Goal: Navigation & Orientation: Locate item on page

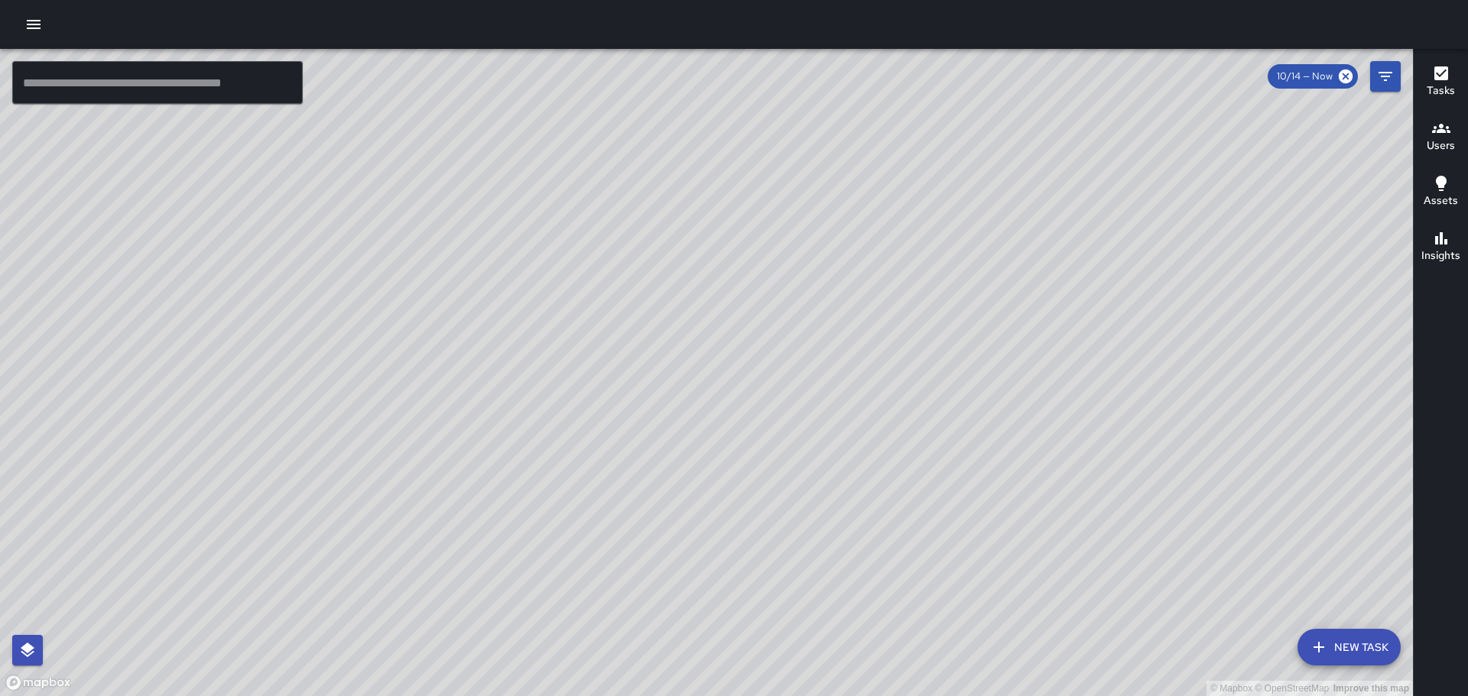
click at [413, 187] on div "© Mapbox © OpenStreetMap Improve this map" at bounding box center [706, 372] width 1413 height 647
drag, startPoint x: 527, startPoint y: 239, endPoint x: 407, endPoint y: 183, distance: 133.4
click at [407, 183] on div "© Mapbox © OpenStreetMap Improve this map" at bounding box center [706, 372] width 1413 height 647
drag, startPoint x: 457, startPoint y: 216, endPoint x: 415, endPoint y: 219, distance: 42.2
click at [415, 219] on div "© Mapbox © OpenStreetMap Improve this map" at bounding box center [706, 372] width 1413 height 647
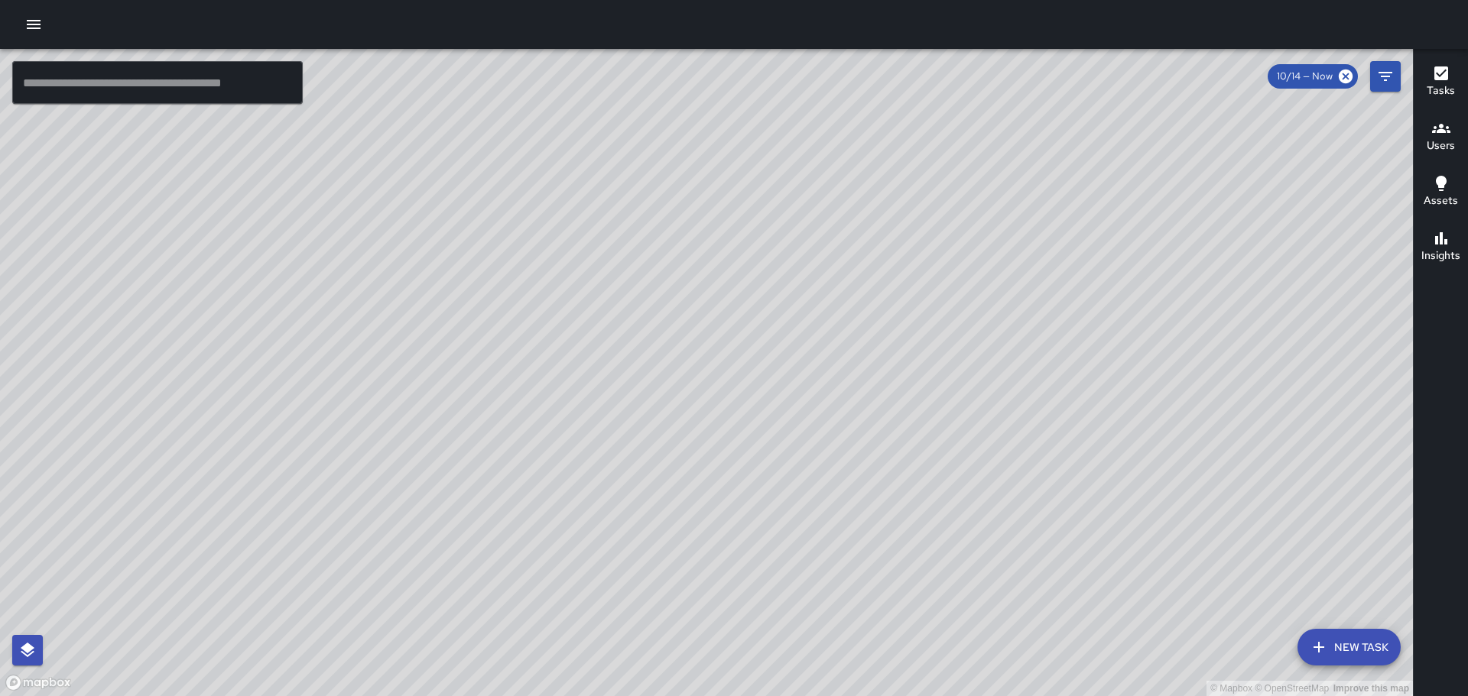
drag, startPoint x: 816, startPoint y: 414, endPoint x: 776, endPoint y: 251, distance: 167.8
click at [773, 247] on div "© Mapbox © OpenStreetMap Improve this map" at bounding box center [706, 372] width 1413 height 647
drag, startPoint x: 823, startPoint y: 343, endPoint x: 768, endPoint y: 277, distance: 85.7
click at [769, 278] on div "© Mapbox © OpenStreetMap Improve this map" at bounding box center [706, 372] width 1413 height 647
drag, startPoint x: 754, startPoint y: 325, endPoint x: 786, endPoint y: 363, distance: 49.4
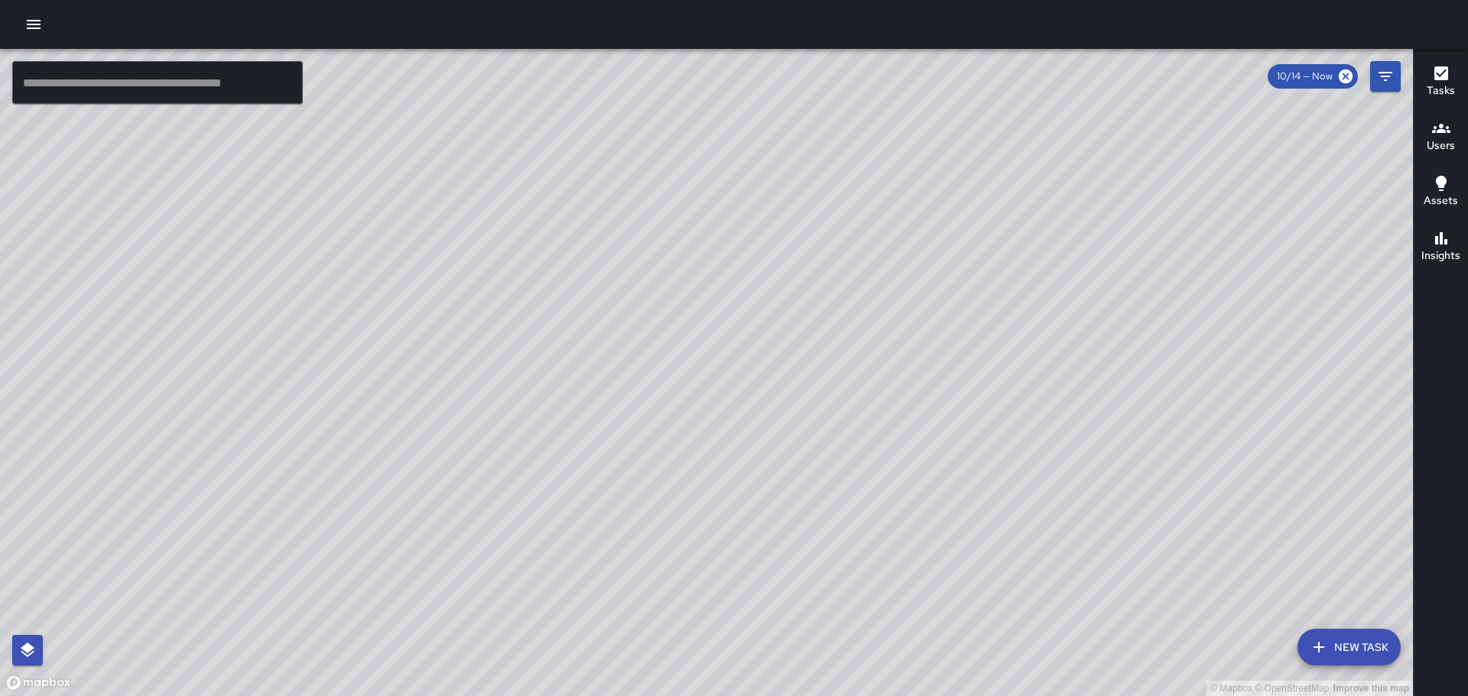
click at [786, 363] on div "© Mapbox © OpenStreetMap Improve this map" at bounding box center [706, 372] width 1413 height 647
drag, startPoint x: 754, startPoint y: 346, endPoint x: 800, endPoint y: 414, distance: 82.5
click at [803, 414] on div "© Mapbox © OpenStreetMap Improve this map" at bounding box center [706, 372] width 1413 height 647
drag, startPoint x: 642, startPoint y: 310, endPoint x: 676, endPoint y: 362, distance: 61.9
click at [676, 362] on div "© Mapbox © OpenStreetMap Improve this map" at bounding box center [706, 372] width 1413 height 647
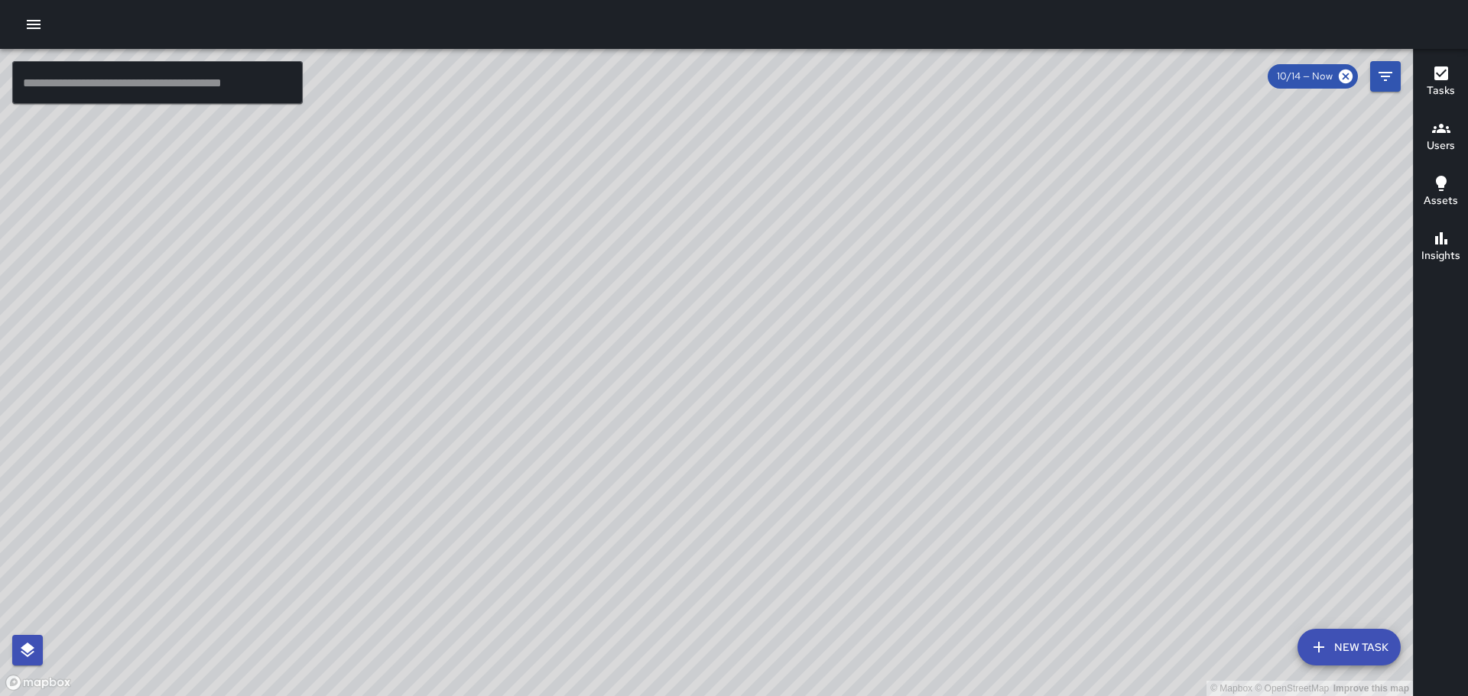
drag, startPoint x: 660, startPoint y: 328, endPoint x: 690, endPoint y: 404, distance: 81.3
click at [690, 404] on div "© Mapbox © OpenStreetMap Improve this map" at bounding box center [706, 372] width 1413 height 647
drag, startPoint x: 682, startPoint y: 368, endPoint x: 690, endPoint y: 406, distance: 38.4
click at [690, 406] on div "© Mapbox © OpenStreetMap Improve this map" at bounding box center [706, 372] width 1413 height 647
drag, startPoint x: 673, startPoint y: 322, endPoint x: 656, endPoint y: 401, distance: 80.5
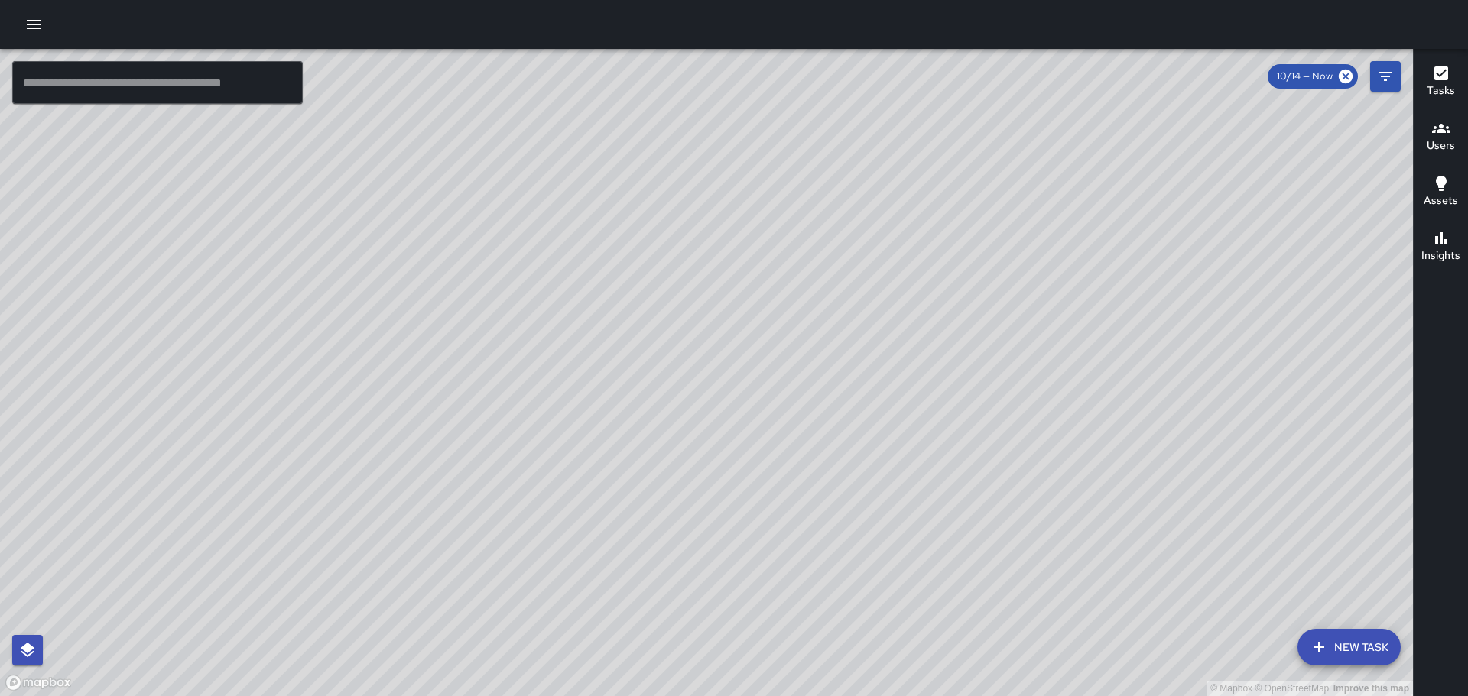
click at [656, 401] on div "© Mapbox © OpenStreetMap Improve this map" at bounding box center [706, 372] width 1413 height 647
drag, startPoint x: 644, startPoint y: 375, endPoint x: 525, endPoint y: 302, distance: 139.0
click at [524, 302] on div "© Mapbox © OpenStreetMap Improve this map" at bounding box center [706, 372] width 1413 height 647
drag, startPoint x: 613, startPoint y: 411, endPoint x: 534, endPoint y: 274, distance: 157.9
click at [535, 275] on div "© Mapbox © OpenStreetMap Improve this map" at bounding box center [706, 372] width 1413 height 647
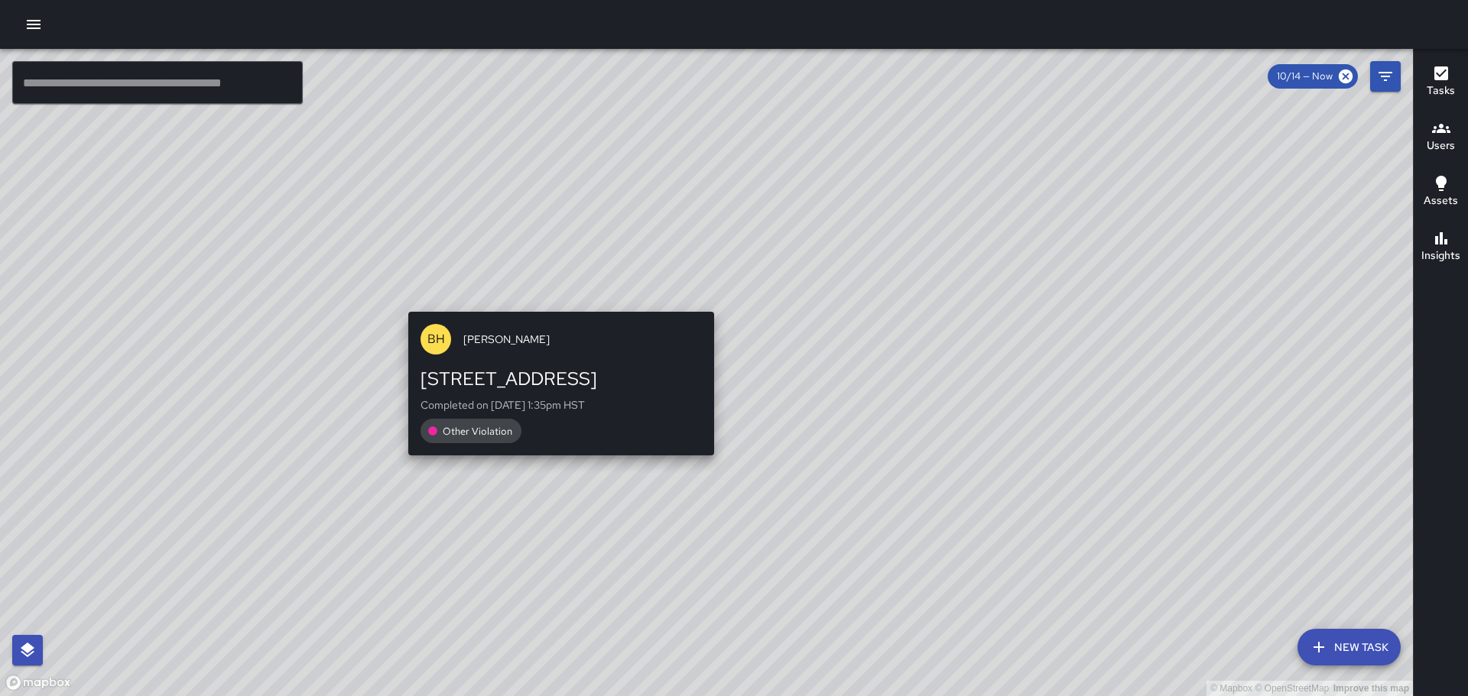
drag, startPoint x: 609, startPoint y: 394, endPoint x: 553, endPoint y: 298, distance: 111.3
click at [553, 298] on div "© Mapbox © OpenStreetMap Improve this map BH [PERSON_NAME] [STREET_ADDRESS] Com…" at bounding box center [706, 372] width 1413 height 647
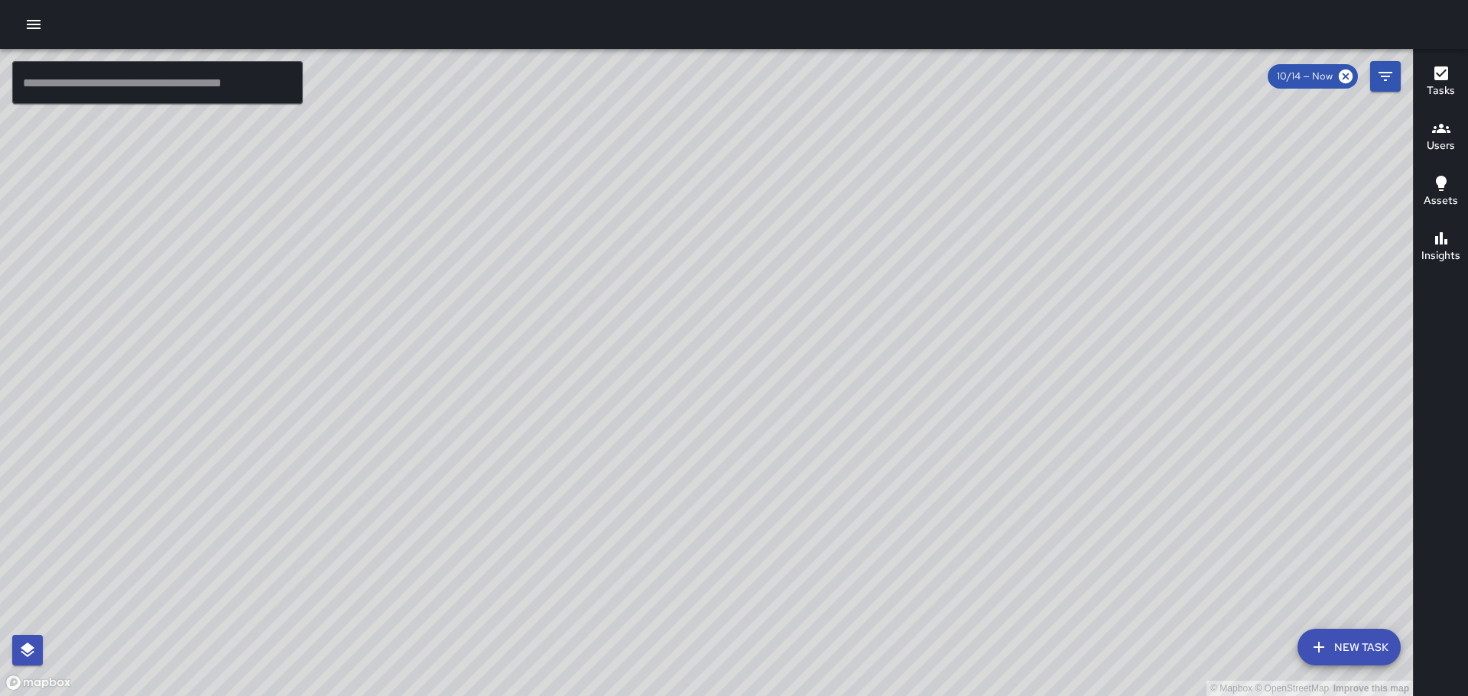
drag, startPoint x: 730, startPoint y: 471, endPoint x: 677, endPoint y: 367, distance: 116.6
click at [678, 368] on div "© Mapbox © OpenStreetMap Improve this map" at bounding box center [706, 372] width 1413 height 647
drag, startPoint x: 599, startPoint y: 294, endPoint x: 670, endPoint y: 365, distance: 100.0
click at [670, 365] on div "© Mapbox © OpenStreetMap Improve this map" at bounding box center [706, 372] width 1413 height 647
drag, startPoint x: 561, startPoint y: 320, endPoint x: 637, endPoint y: 410, distance: 117.2
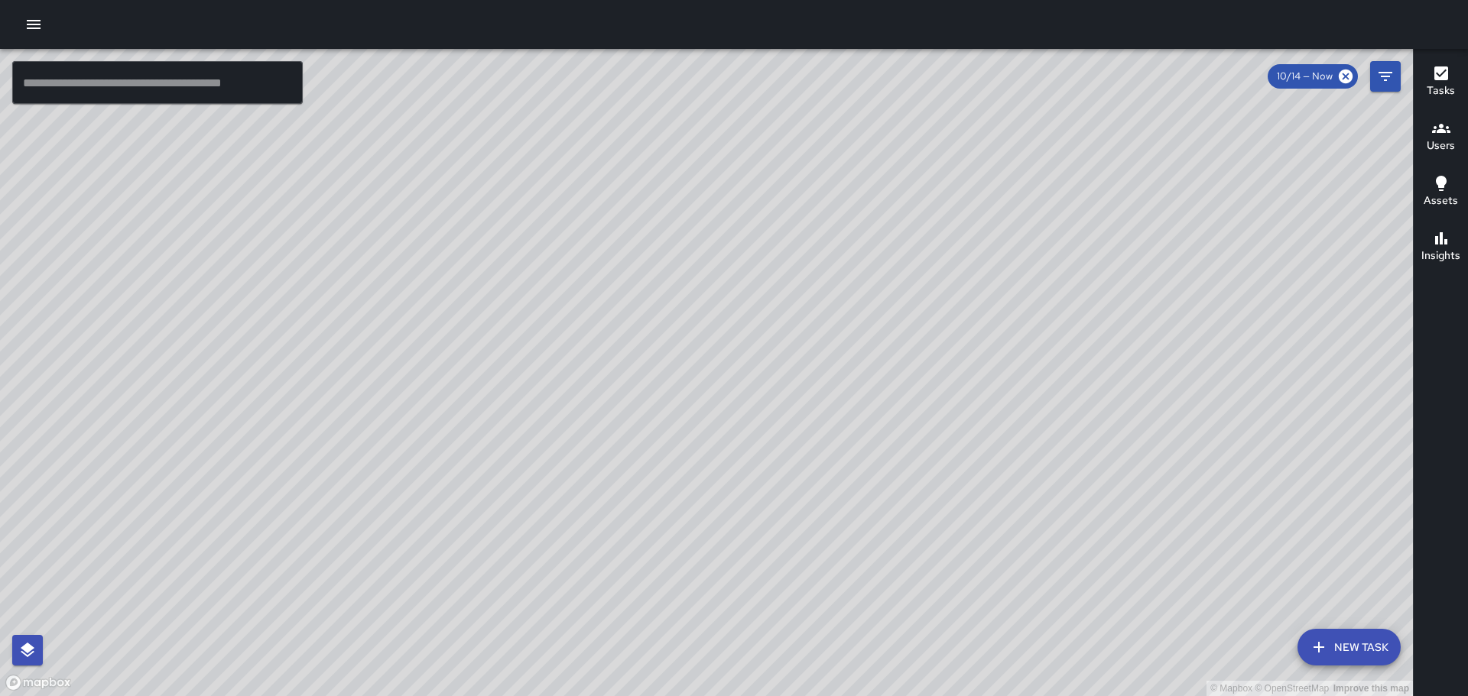
click at [640, 412] on div "© Mapbox © OpenStreetMap Improve this map" at bounding box center [706, 372] width 1413 height 647
drag, startPoint x: 563, startPoint y: 303, endPoint x: 652, endPoint y: 424, distance: 150.5
click at [652, 424] on div "© Mapbox © OpenStreetMap Improve this map" at bounding box center [706, 372] width 1413 height 647
drag, startPoint x: 566, startPoint y: 303, endPoint x: 656, endPoint y: 440, distance: 162.8
click at [656, 440] on div "© Mapbox © OpenStreetMap Improve this map" at bounding box center [706, 372] width 1413 height 647
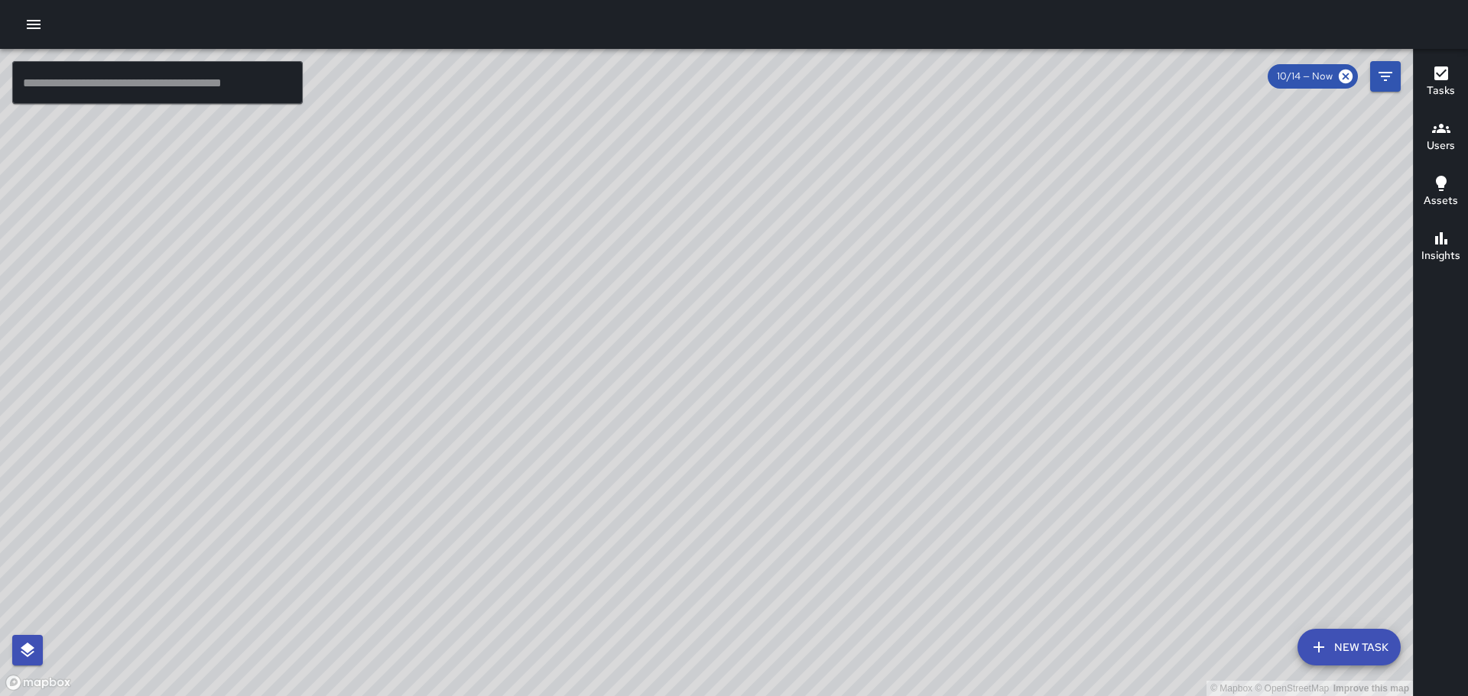
drag, startPoint x: 566, startPoint y: 335, endPoint x: 612, endPoint y: 427, distance: 102.6
click at [617, 447] on div "© Mapbox © OpenStreetMap Improve this map" at bounding box center [706, 372] width 1413 height 647
drag, startPoint x: 555, startPoint y: 338, endPoint x: 574, endPoint y: 407, distance: 71.4
click at [574, 407] on div "© Mapbox © OpenStreetMap Improve this map" at bounding box center [706, 372] width 1413 height 647
drag, startPoint x: 725, startPoint y: 414, endPoint x: 777, endPoint y: 284, distance: 139.0
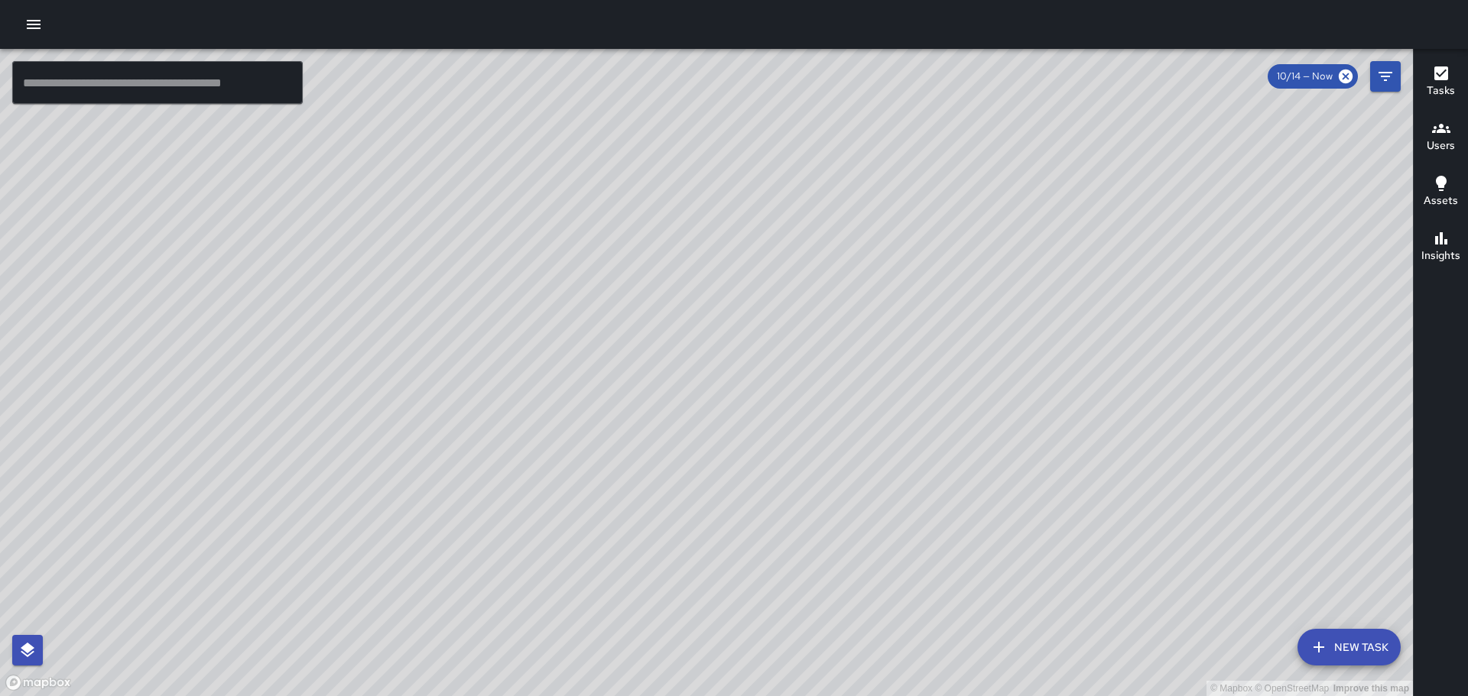
click at [777, 284] on div "© Mapbox © OpenStreetMap Improve this map" at bounding box center [706, 372] width 1413 height 647
drag, startPoint x: 771, startPoint y: 345, endPoint x: 776, endPoint y: 276, distance: 69.0
click at [776, 279] on div "© Mapbox © OpenStreetMap Improve this map" at bounding box center [706, 372] width 1413 height 647
drag, startPoint x: 787, startPoint y: 313, endPoint x: 787, endPoint y: 297, distance: 16.8
click at [787, 297] on div "© Mapbox © OpenStreetMap Improve this map" at bounding box center [706, 372] width 1413 height 647
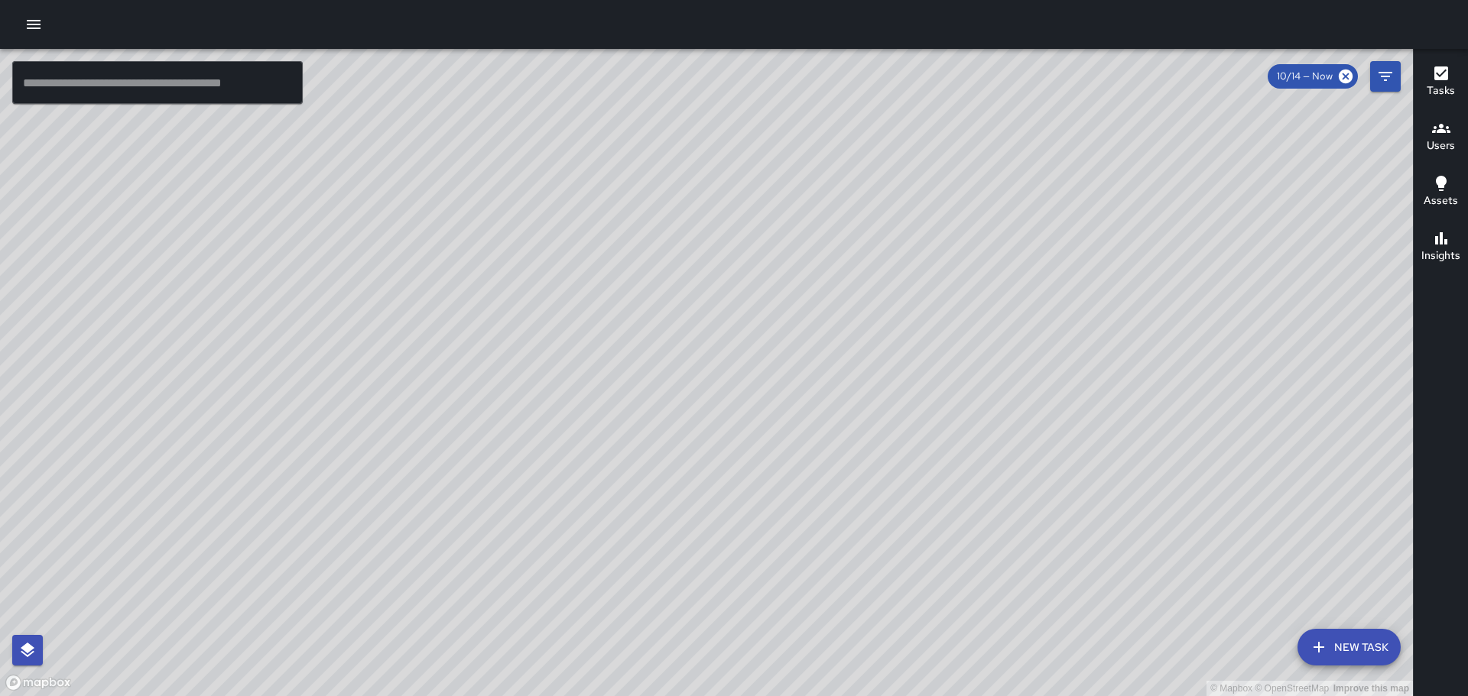
drag, startPoint x: 548, startPoint y: 244, endPoint x: 329, endPoint y: 364, distance: 249.4
click at [329, 364] on div "© Mapbox © OpenStreetMap Improve this map" at bounding box center [706, 372] width 1413 height 647
drag, startPoint x: 335, startPoint y: 248, endPoint x: 310, endPoint y: 297, distance: 54.7
click at [309, 302] on div "© Mapbox © OpenStreetMap Improve this map" at bounding box center [706, 372] width 1413 height 647
drag, startPoint x: 574, startPoint y: 346, endPoint x: 450, endPoint y: 193, distance: 196.7
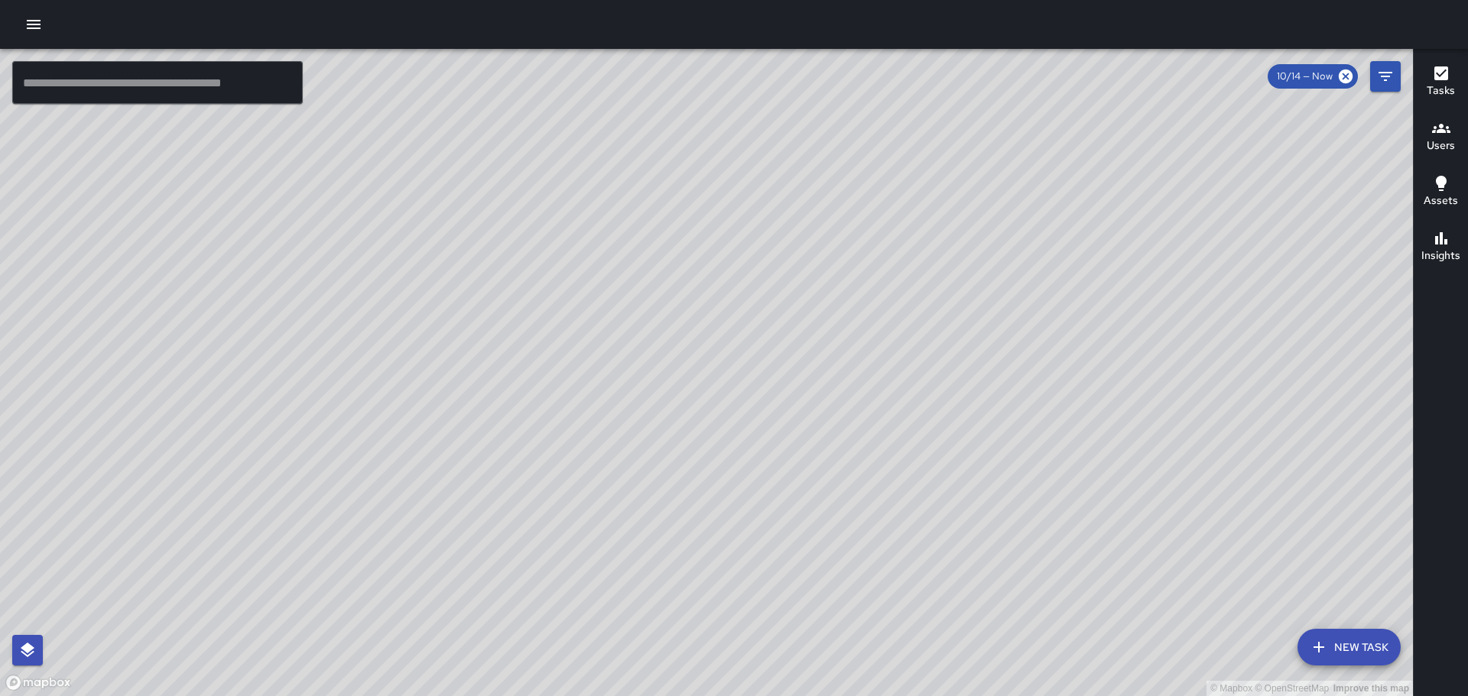
click at [451, 199] on div "© Mapbox © OpenStreetMap Improve this map" at bounding box center [706, 372] width 1413 height 647
drag, startPoint x: 547, startPoint y: 297, endPoint x: 505, endPoint y: 214, distance: 92.6
click at [505, 214] on div "© Mapbox © OpenStreetMap Improve this map" at bounding box center [706, 372] width 1413 height 647
drag, startPoint x: 588, startPoint y: 349, endPoint x: 498, endPoint y: 255, distance: 130.8
click at [475, 239] on div "© Mapbox © OpenStreetMap Improve this map" at bounding box center [706, 372] width 1413 height 647
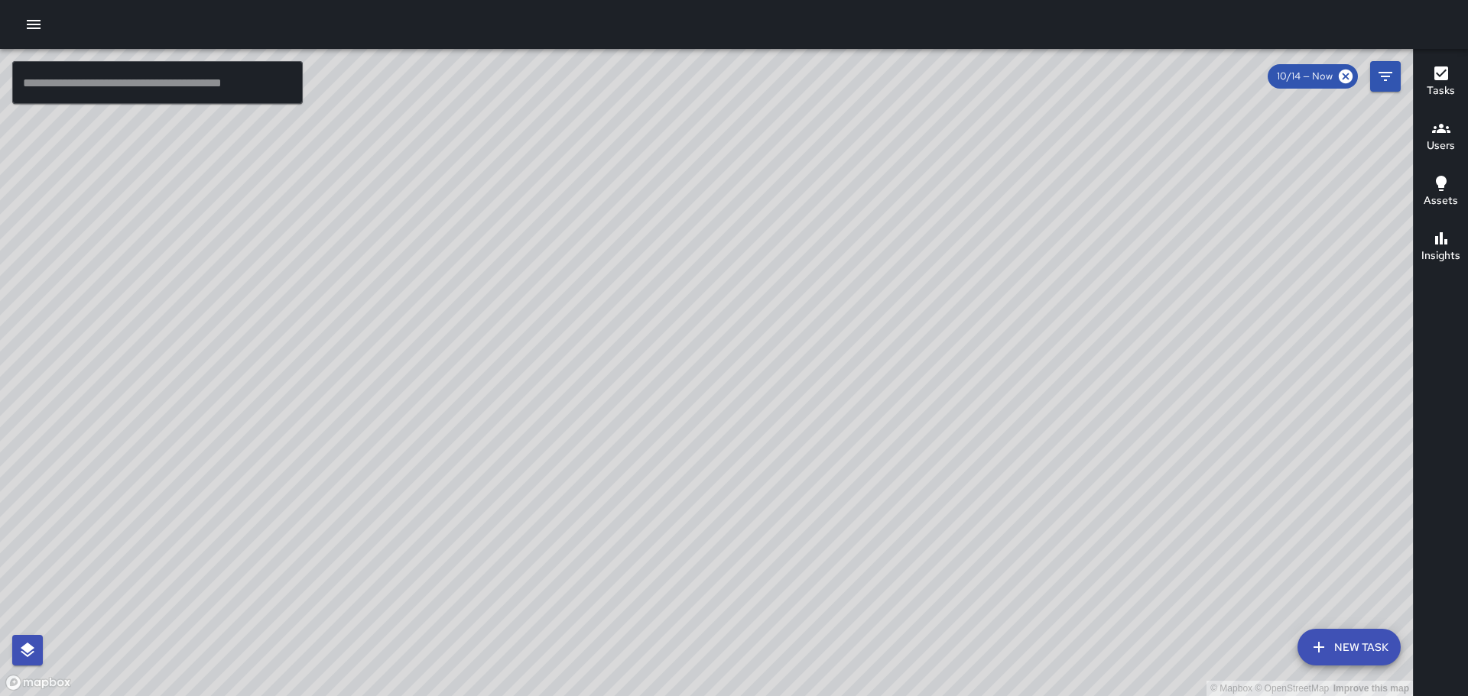
drag, startPoint x: 644, startPoint y: 297, endPoint x: 611, endPoint y: 264, distance: 47.0
click at [611, 261] on div "© Mapbox © OpenStreetMap Improve this map DV [PERSON_NAME] [STREET_ADDRESS] Com…" at bounding box center [706, 372] width 1413 height 647
drag, startPoint x: 768, startPoint y: 444, endPoint x: 792, endPoint y: 365, distance: 82.2
click at [791, 362] on div "© Mapbox © OpenStreetMap Improve this map" at bounding box center [706, 372] width 1413 height 647
drag, startPoint x: 684, startPoint y: 371, endPoint x: 727, endPoint y: 412, distance: 59.5
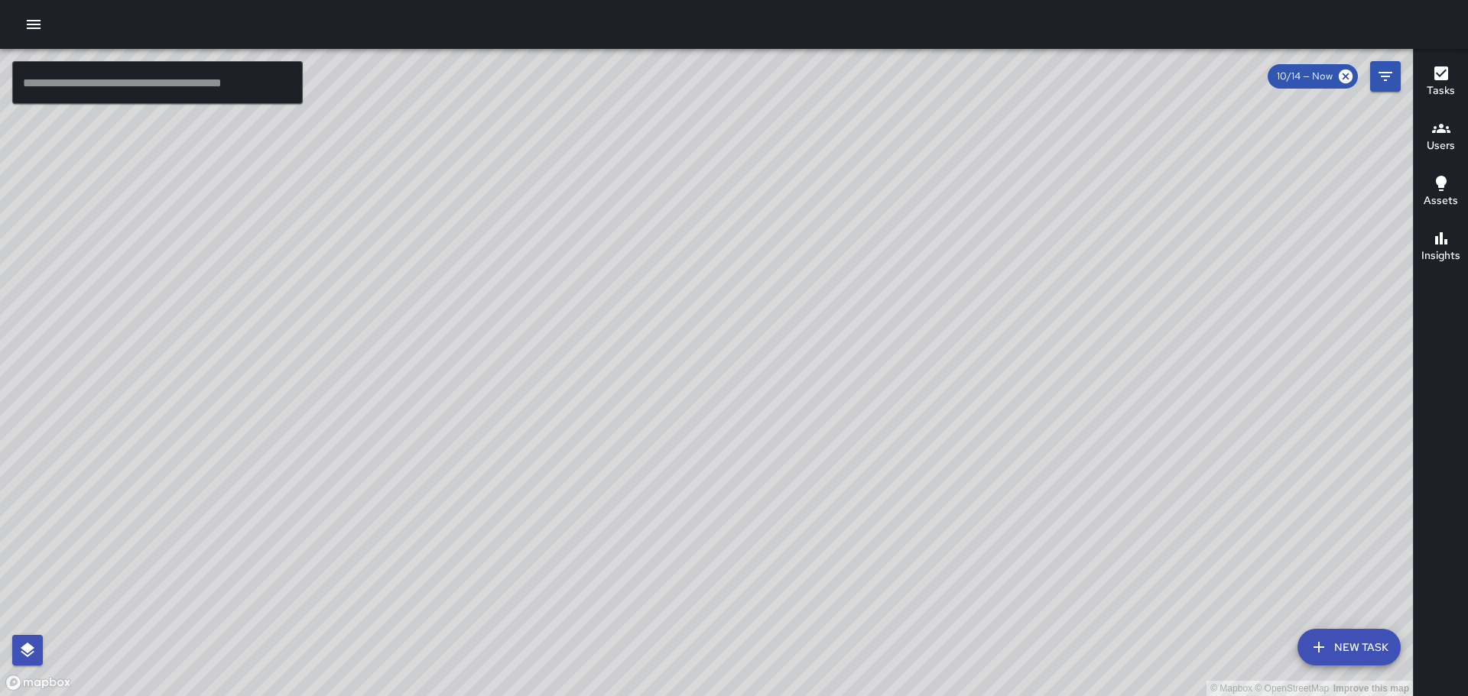
click at [728, 412] on div "© Mapbox © OpenStreetMap Improve this map" at bounding box center [706, 372] width 1413 height 647
drag, startPoint x: 487, startPoint y: 299, endPoint x: 509, endPoint y: 333, distance: 40.3
click at [509, 330] on div "© Mapbox © OpenStreetMap Improve this map" at bounding box center [706, 372] width 1413 height 647
drag, startPoint x: 323, startPoint y: 145, endPoint x: 416, endPoint y: 339, distance: 215.4
click at [415, 339] on div "© Mapbox © OpenStreetMap Improve this map" at bounding box center [706, 372] width 1413 height 647
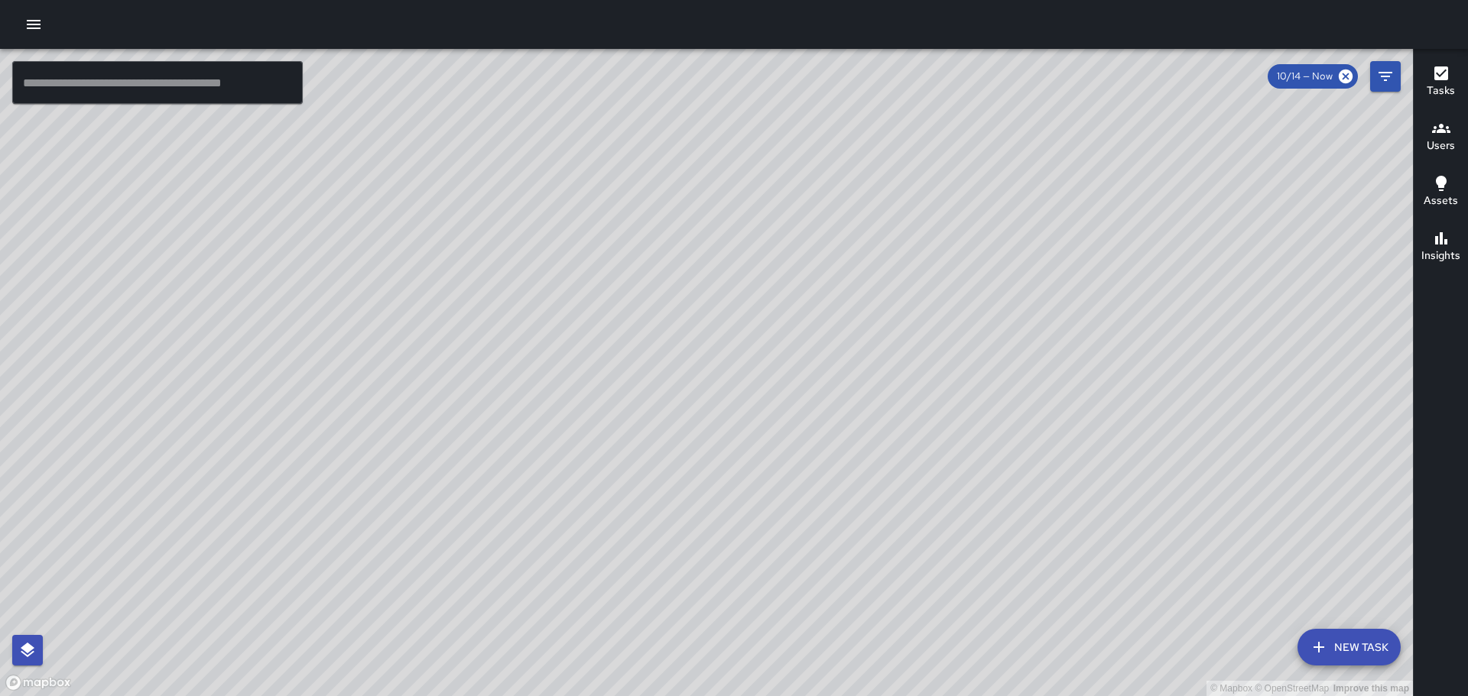
drag, startPoint x: 429, startPoint y: 269, endPoint x: 436, endPoint y: 310, distance: 41.8
click at [455, 338] on div "© Mapbox © OpenStreetMap Improve this map" at bounding box center [706, 372] width 1413 height 647
drag, startPoint x: 424, startPoint y: 279, endPoint x: 429, endPoint y: 308, distance: 29.4
click at [430, 307] on div "© Mapbox © OpenStreetMap Improve this map" at bounding box center [706, 372] width 1413 height 647
drag, startPoint x: 413, startPoint y: 248, endPoint x: 417, endPoint y: 297, distance: 49.1
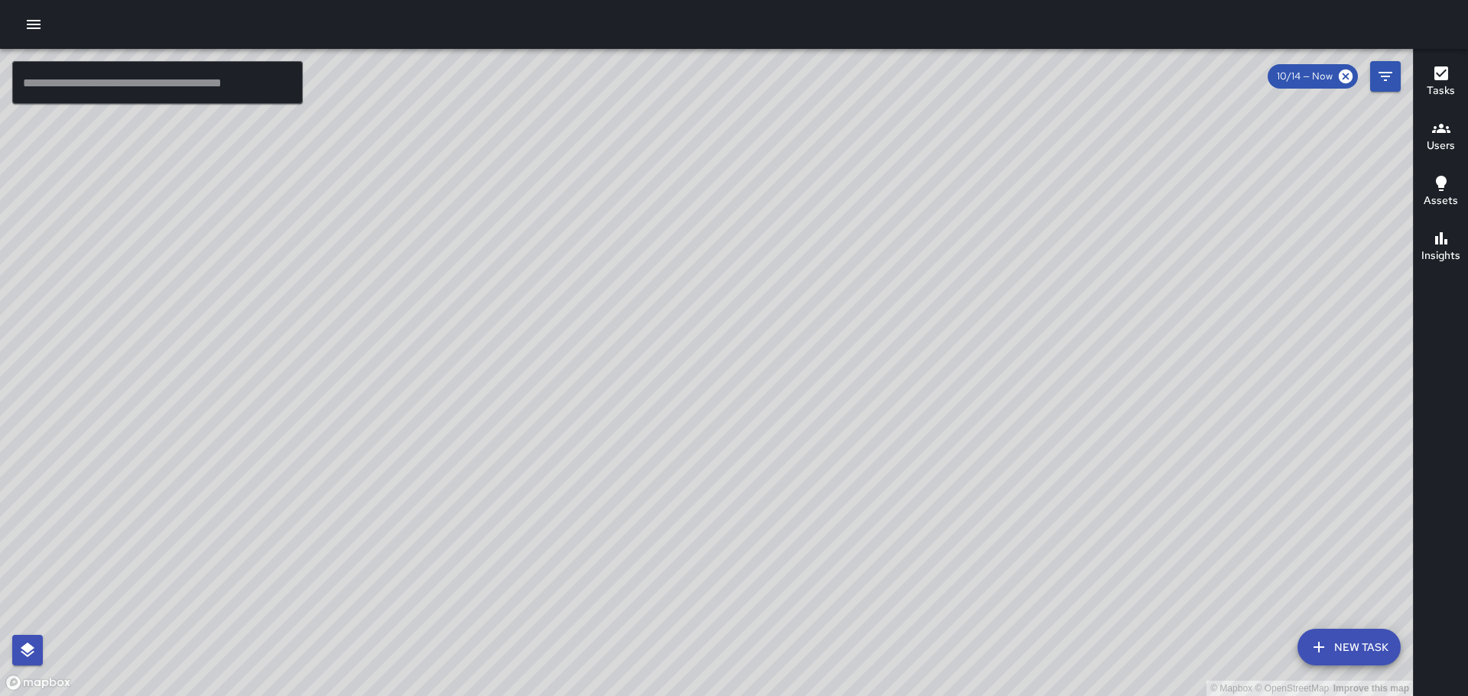
click at [417, 297] on div "© Mapbox © OpenStreetMap Improve this map" at bounding box center [706, 372] width 1413 height 647
drag, startPoint x: 429, startPoint y: 270, endPoint x: 420, endPoint y: 300, distance: 31.2
click at [419, 328] on div "© Mapbox © OpenStreetMap Improve this map" at bounding box center [706, 372] width 1413 height 647
drag, startPoint x: 651, startPoint y: 232, endPoint x: 459, endPoint y: 226, distance: 192.8
click at [460, 225] on div "© Mapbox © OpenStreetMap Improve this map" at bounding box center [706, 372] width 1413 height 647
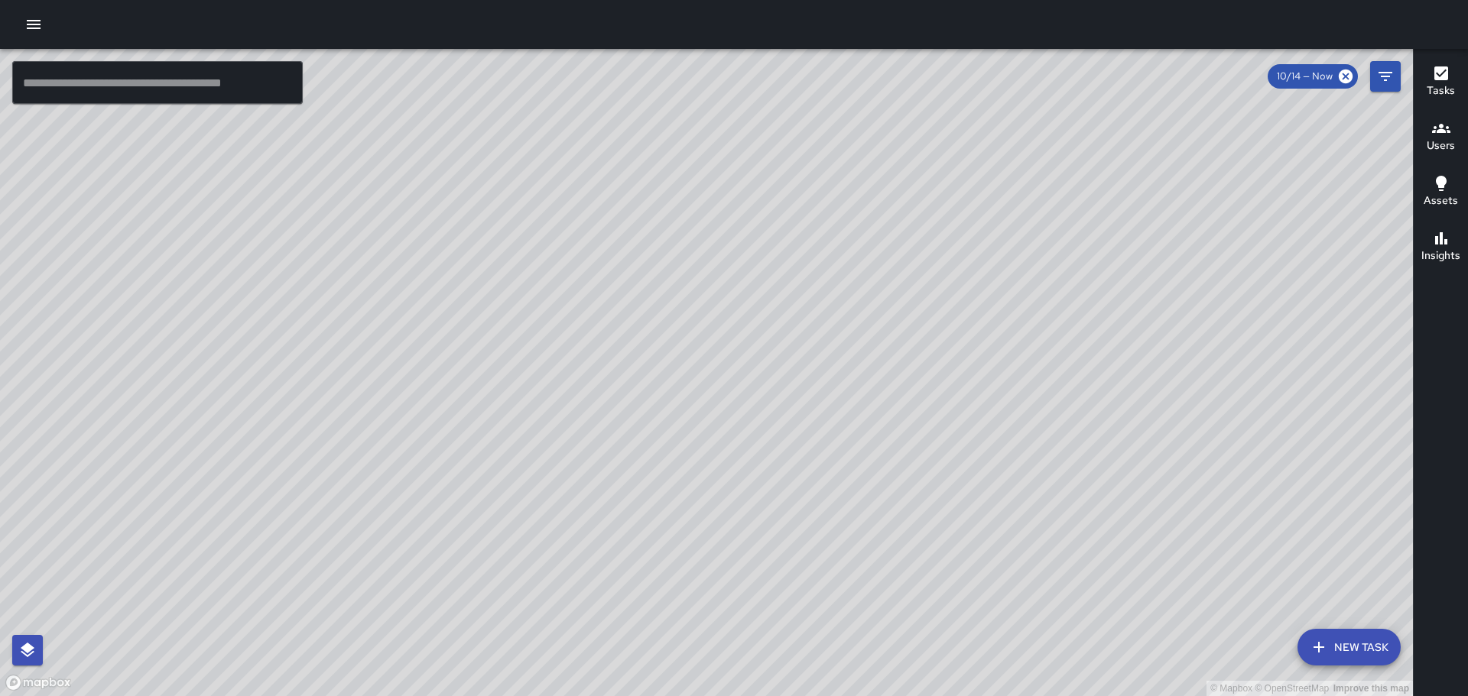
drag, startPoint x: 505, startPoint y: 200, endPoint x: 456, endPoint y: 277, distance: 90.8
click at [439, 300] on div "© Mapbox © OpenStreetMap Improve this map" at bounding box center [706, 372] width 1413 height 647
drag, startPoint x: 494, startPoint y: 216, endPoint x: 453, endPoint y: 275, distance: 71.5
click at [453, 275] on div "© Mapbox © OpenStreetMap Improve this map" at bounding box center [706, 372] width 1413 height 647
drag, startPoint x: 623, startPoint y: 454, endPoint x: 612, endPoint y: 322, distance: 132.7
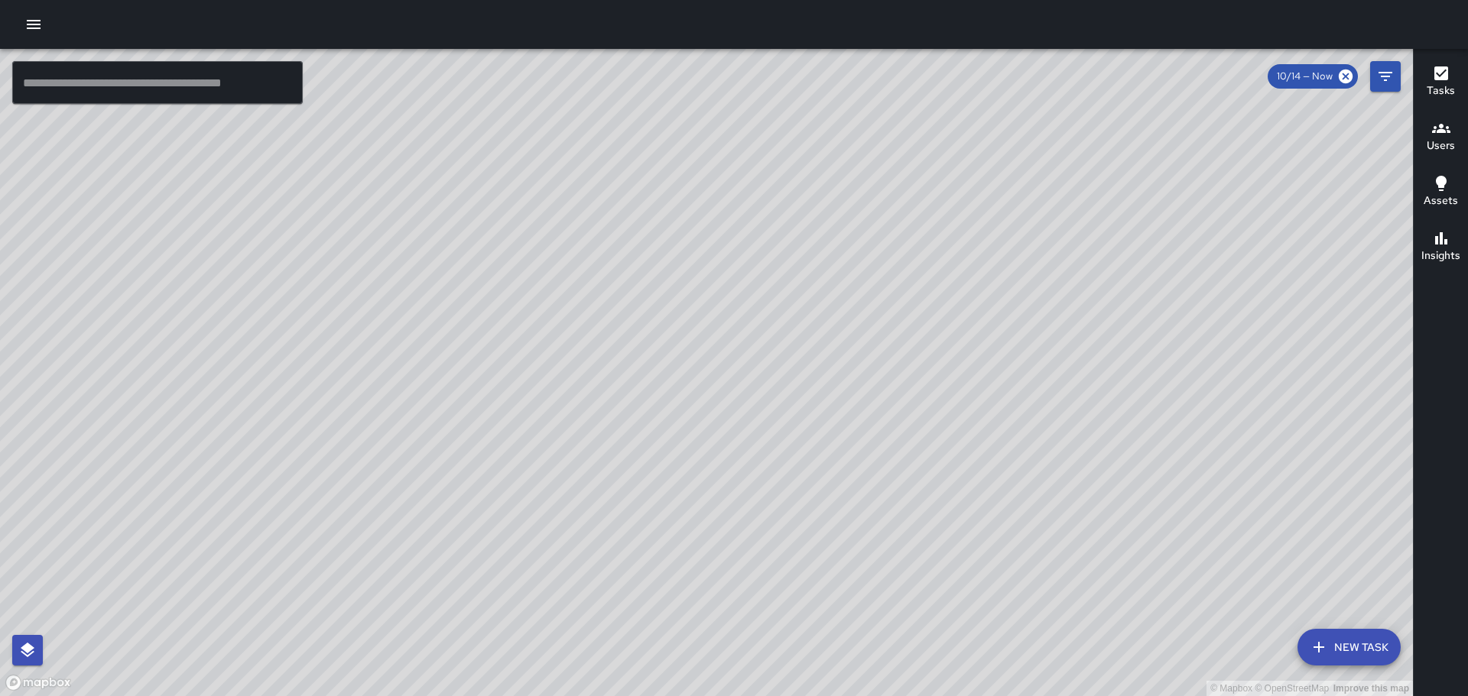
click at [612, 323] on div "© Mapbox © OpenStreetMap Improve this map" at bounding box center [706, 372] width 1413 height 647
drag, startPoint x: 623, startPoint y: 359, endPoint x: 549, endPoint y: 268, distance: 117.4
click at [550, 269] on div "© Mapbox © OpenStreetMap Improve this map" at bounding box center [706, 372] width 1413 height 647
drag, startPoint x: 579, startPoint y: 322, endPoint x: 542, endPoint y: 258, distance: 74.0
click at [543, 258] on div "© Mapbox © OpenStreetMap Improve this map" at bounding box center [706, 372] width 1413 height 647
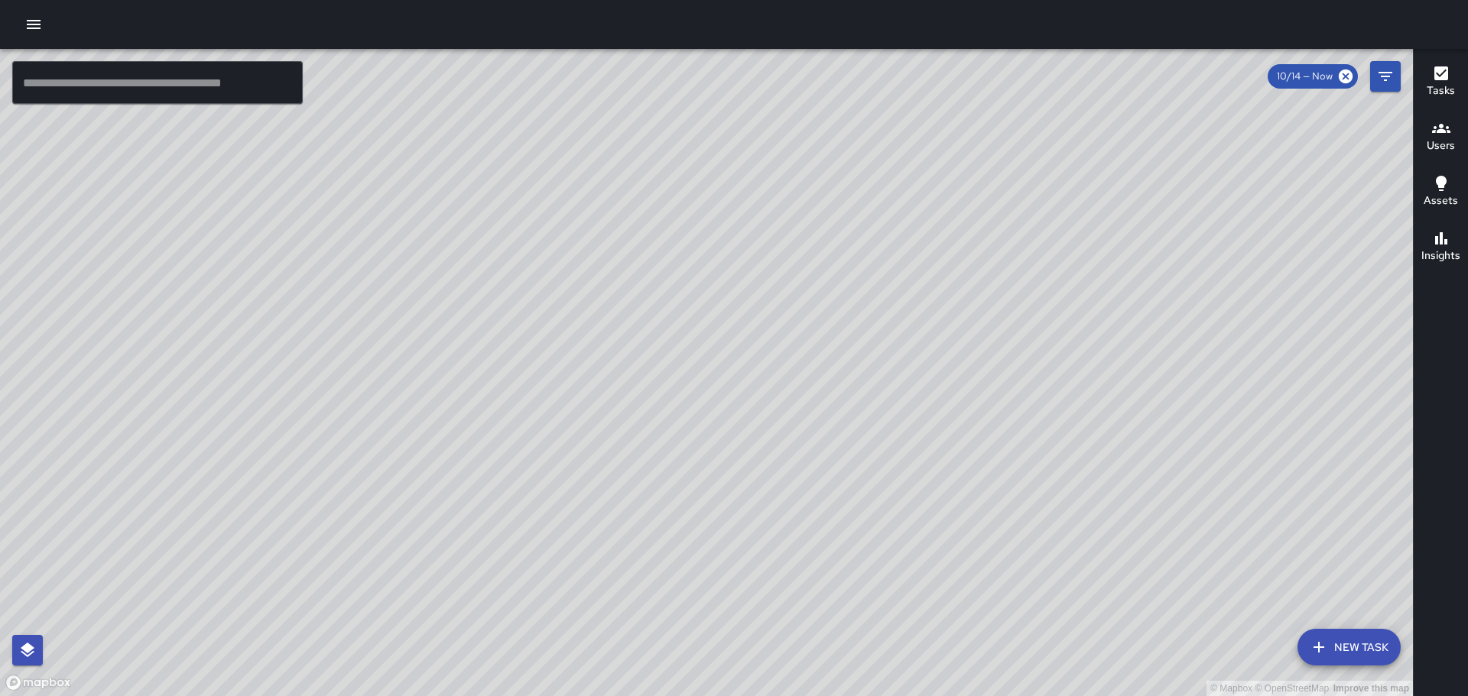
drag, startPoint x: 573, startPoint y: 404, endPoint x: 487, endPoint y: 273, distance: 156.7
click at [494, 284] on div "© Mapbox © OpenStreetMap Improve this map" at bounding box center [706, 372] width 1413 height 647
drag, startPoint x: 690, startPoint y: 327, endPoint x: 566, endPoint y: 185, distance: 189.1
click at [566, 185] on div "© Mapbox © OpenStreetMap Improve this map" at bounding box center [706, 372] width 1413 height 647
drag, startPoint x: 511, startPoint y: 215, endPoint x: 497, endPoint y: 203, distance: 18.5
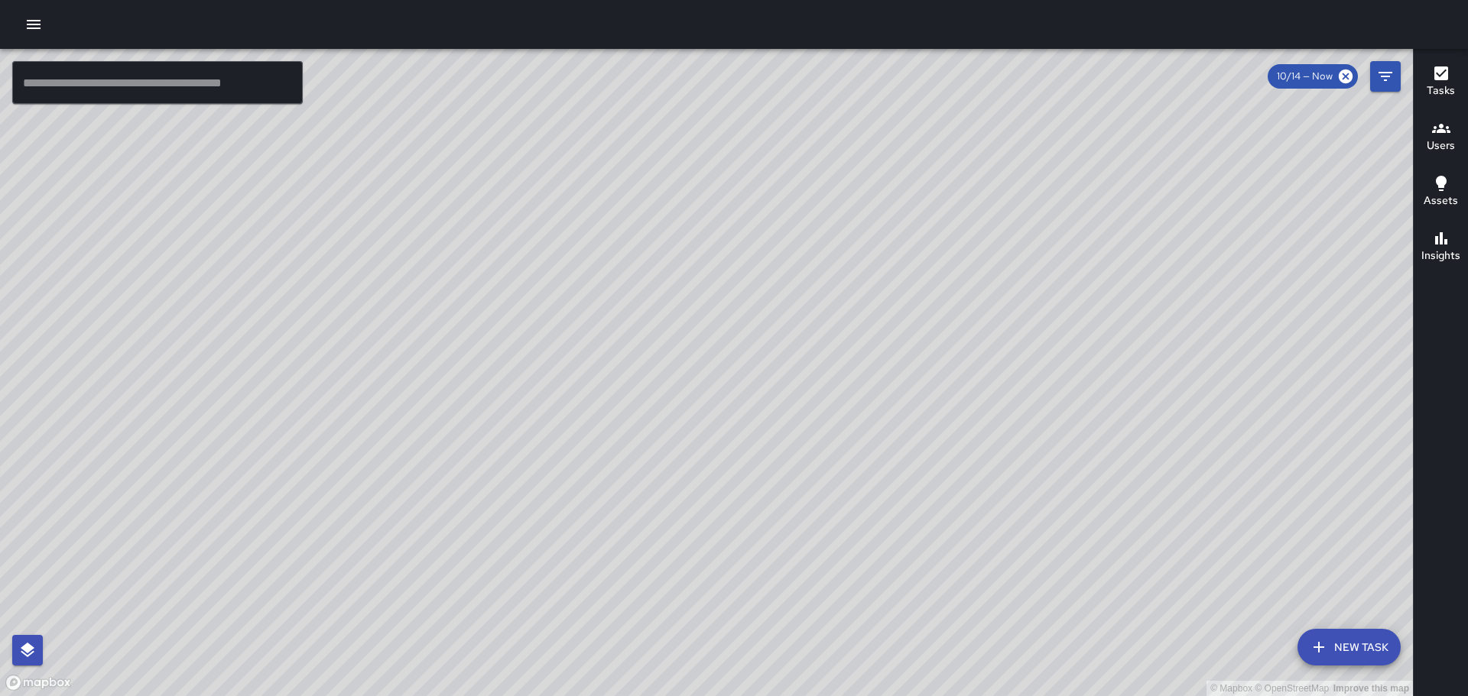
click at [494, 193] on div "© Mapbox © OpenStreetMap Improve this map" at bounding box center [706, 372] width 1413 height 647
drag, startPoint x: 558, startPoint y: 285, endPoint x: 477, endPoint y: 167, distance: 143.5
click at [480, 169] on div "© Mapbox © OpenStreetMap Improve this map" at bounding box center [706, 372] width 1413 height 647
drag, startPoint x: 551, startPoint y: 295, endPoint x: 474, endPoint y: 144, distance: 169.9
click at [477, 147] on div "© Mapbox © OpenStreetMap Improve this map" at bounding box center [706, 372] width 1413 height 647
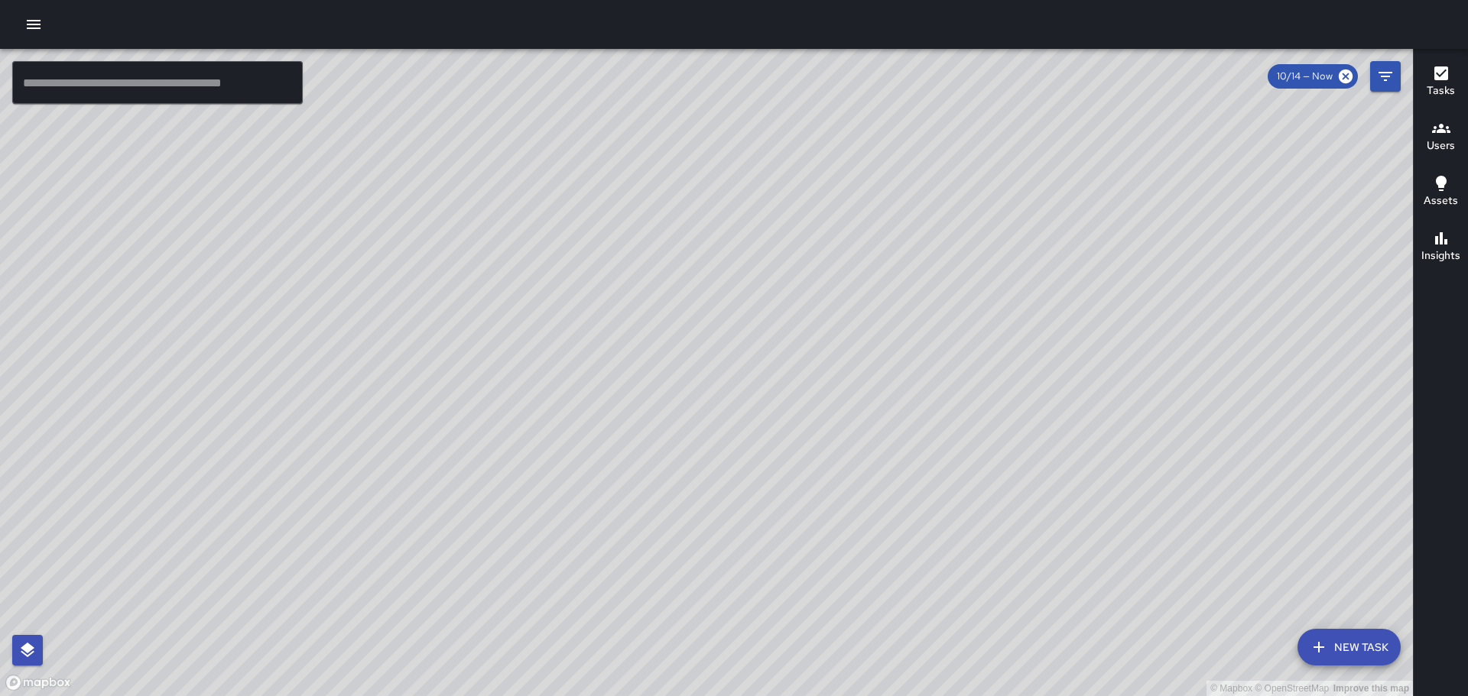
click at [693, 415] on div "© Mapbox © OpenStreetMap Improve this map" at bounding box center [706, 372] width 1413 height 647
click at [691, 427] on div "© Mapbox © OpenStreetMap Improve this map [PERSON_NAME] Supervisor Tasks 1 / 1 …" at bounding box center [706, 372] width 1413 height 647
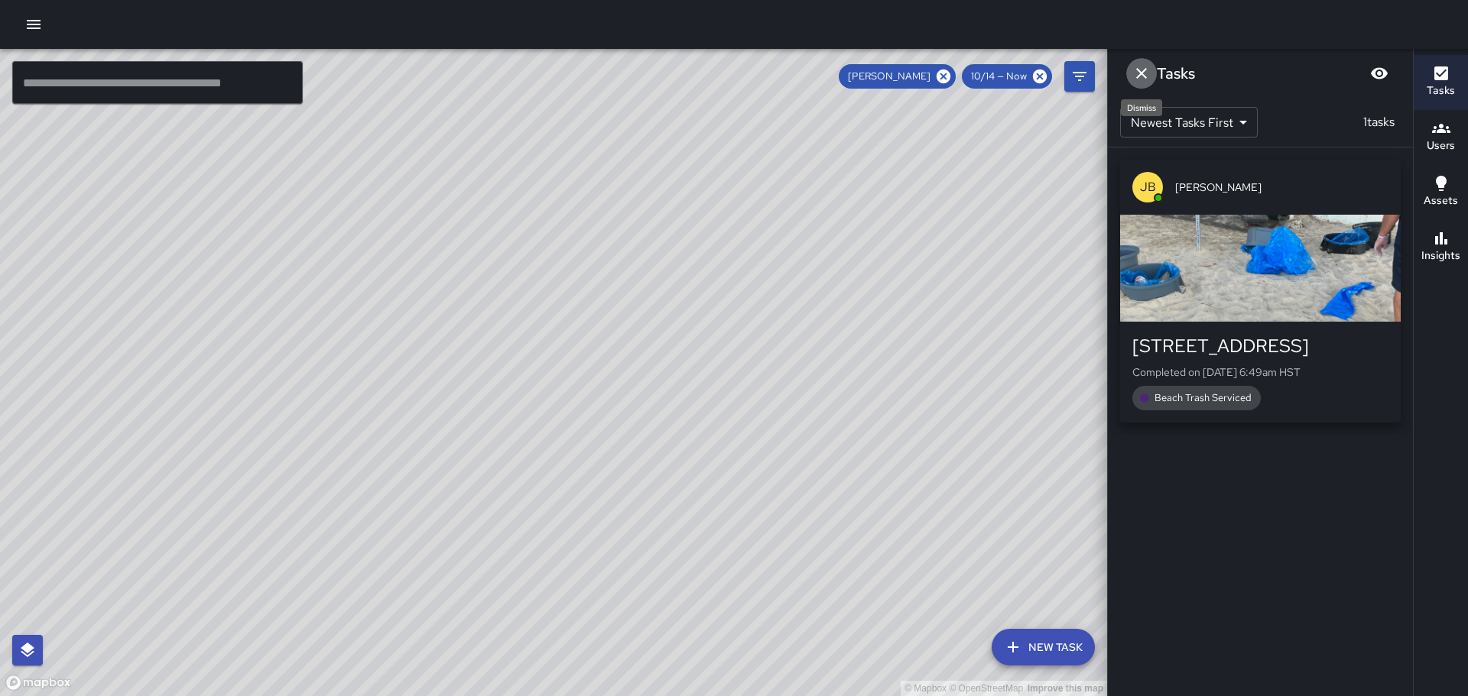
click at [1141, 73] on icon "Dismiss" at bounding box center [1141, 73] width 11 height 11
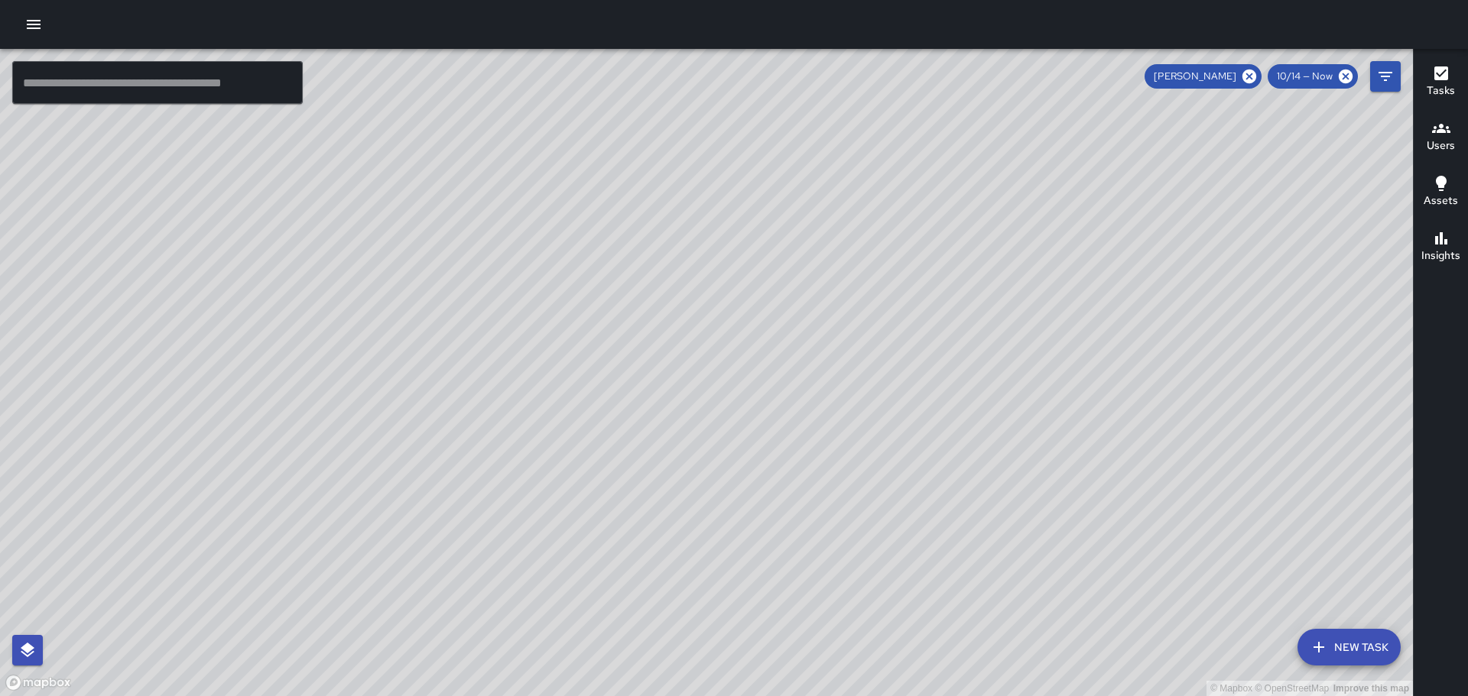
drag, startPoint x: 806, startPoint y: 173, endPoint x: 874, endPoint y: 374, distance: 212.2
click at [896, 407] on div "© Mapbox © OpenStreetMap Improve this map" at bounding box center [706, 372] width 1413 height 647
drag, startPoint x: 640, startPoint y: 219, endPoint x: 666, endPoint y: 350, distance: 134.0
click at [666, 350] on div "© Mapbox © OpenStreetMap Improve this map" at bounding box center [706, 372] width 1413 height 647
drag, startPoint x: 604, startPoint y: 284, endPoint x: 628, endPoint y: 358, distance: 77.4
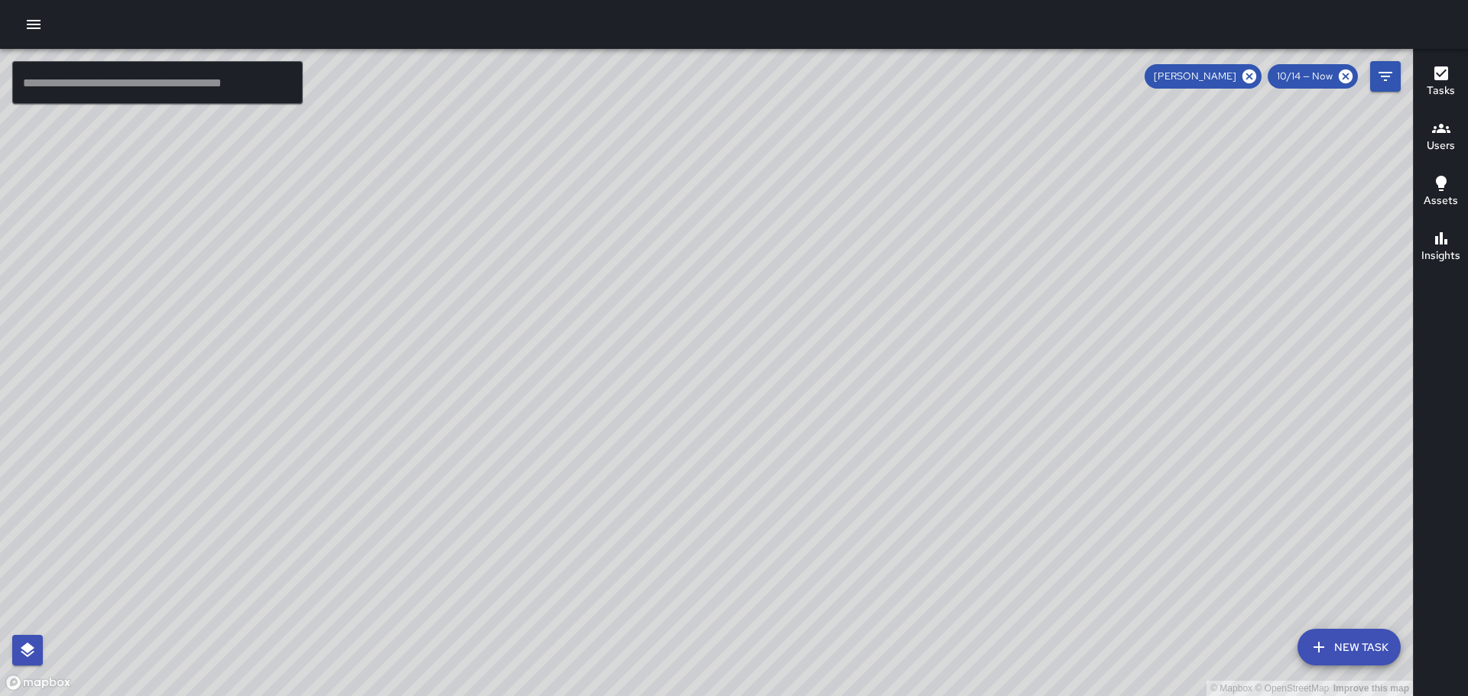
click at [628, 358] on div "© Mapbox © OpenStreetMap Improve this map" at bounding box center [706, 372] width 1413 height 647
drag, startPoint x: 597, startPoint y: 308, endPoint x: 618, endPoint y: 391, distance: 85.3
click at [618, 391] on div "© Mapbox © OpenStreetMap Improve this map" at bounding box center [706, 372] width 1413 height 647
drag, startPoint x: 586, startPoint y: 365, endPoint x: 570, endPoint y: 404, distance: 42.2
click at [614, 453] on div "© Mapbox © OpenStreetMap Improve this map" at bounding box center [706, 372] width 1413 height 647
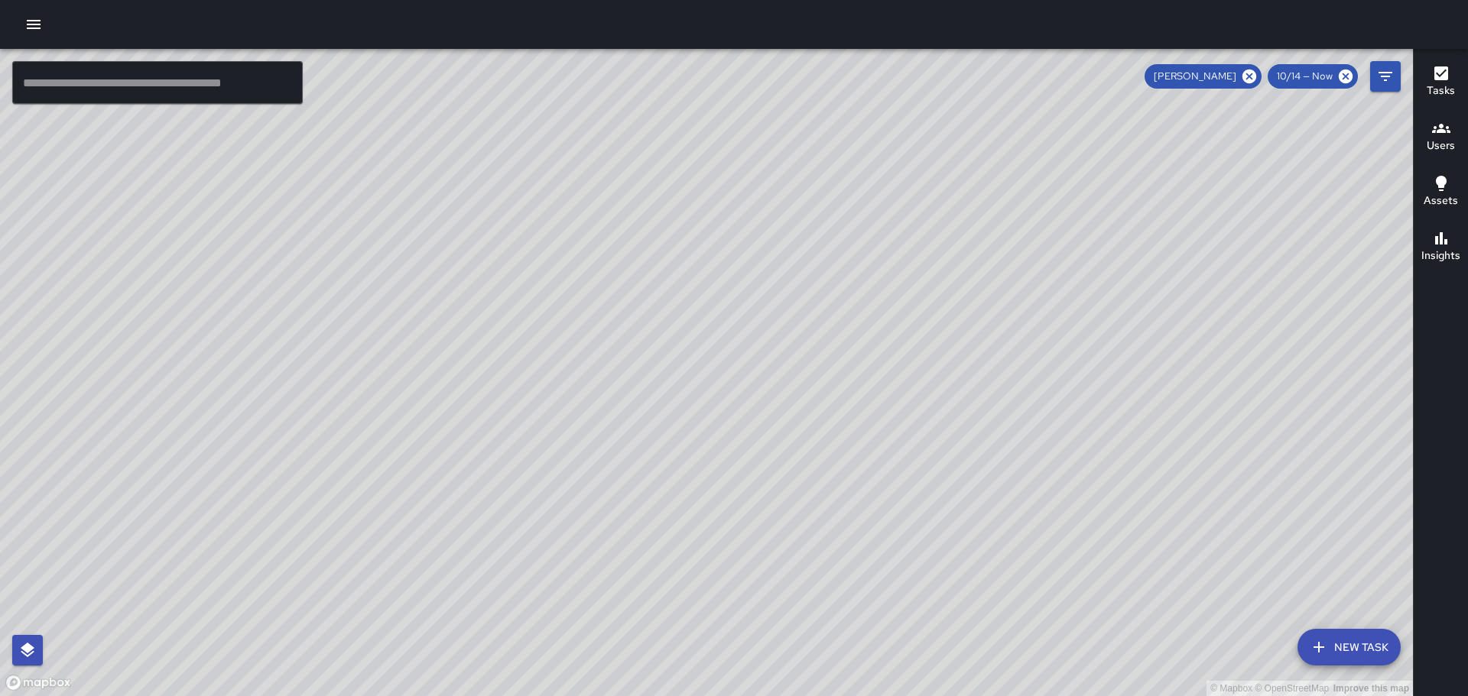
drag, startPoint x: 543, startPoint y: 383, endPoint x: 282, endPoint y: 175, distance: 333.4
click at [283, 176] on div "© Mapbox © OpenStreetMap Improve this map" at bounding box center [706, 372] width 1413 height 647
drag, startPoint x: 379, startPoint y: 300, endPoint x: 362, endPoint y: 227, distance: 74.5
click at [335, 202] on div "© Mapbox © OpenStreetMap Improve this map" at bounding box center [706, 372] width 1413 height 647
drag, startPoint x: 450, startPoint y: 320, endPoint x: 378, endPoint y: 191, distance: 147.8
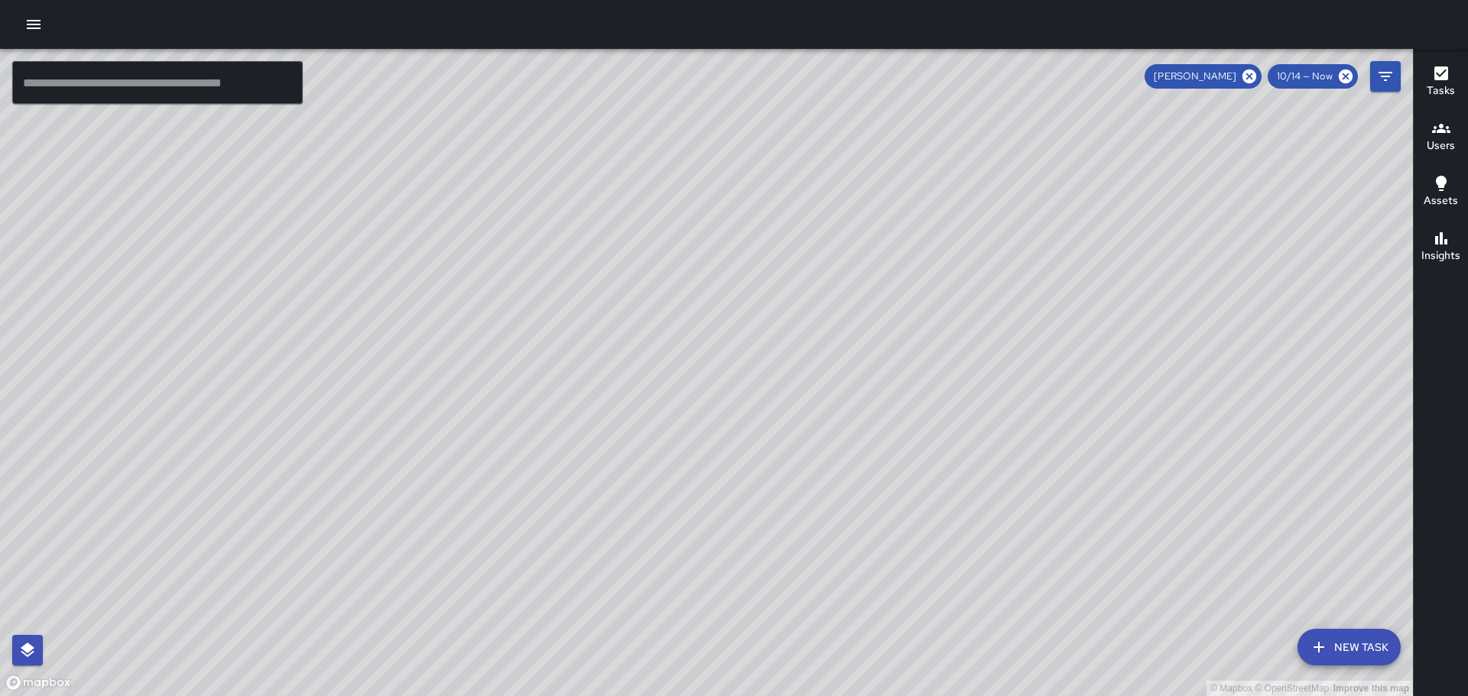
click at [378, 191] on div "© Mapbox © OpenStreetMap Improve this map" at bounding box center [706, 372] width 1413 height 647
drag, startPoint x: 472, startPoint y: 298, endPoint x: 406, endPoint y: 187, distance: 128.9
click at [406, 193] on div "© Mapbox © OpenStreetMap Improve this map" at bounding box center [706, 372] width 1413 height 647
drag, startPoint x: 450, startPoint y: 258, endPoint x: 731, endPoint y: 472, distance: 352.9
click at [731, 472] on div "© Mapbox © OpenStreetMap Improve this map" at bounding box center [706, 372] width 1413 height 647
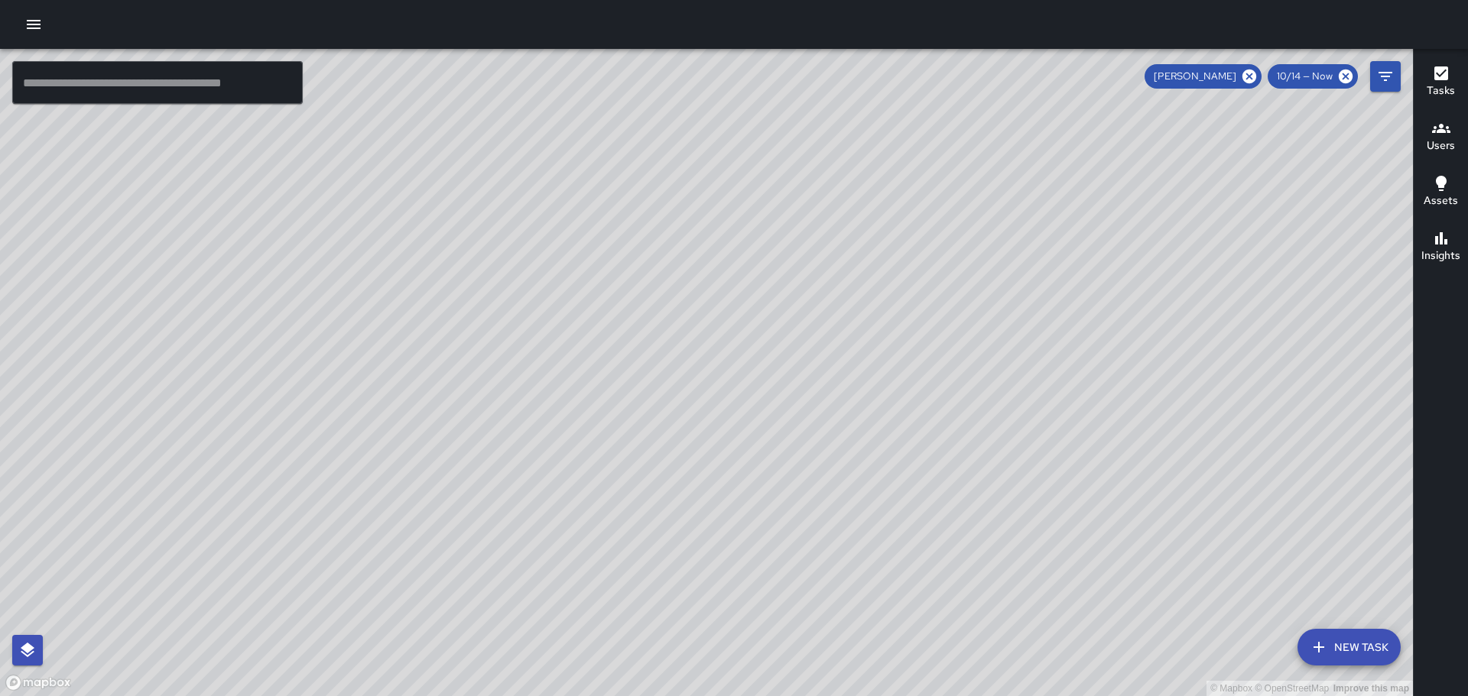
drag, startPoint x: 614, startPoint y: 339, endPoint x: 622, endPoint y: 360, distance: 23.0
click at [679, 452] on div "© Mapbox © OpenStreetMap Improve this map" at bounding box center [706, 372] width 1413 height 647
drag, startPoint x: 592, startPoint y: 337, endPoint x: 612, endPoint y: 401, distance: 66.5
click at [612, 420] on div "© Mapbox © OpenStreetMap Improve this map" at bounding box center [706, 372] width 1413 height 647
drag, startPoint x: 654, startPoint y: 377, endPoint x: 628, endPoint y: 342, distance: 42.7
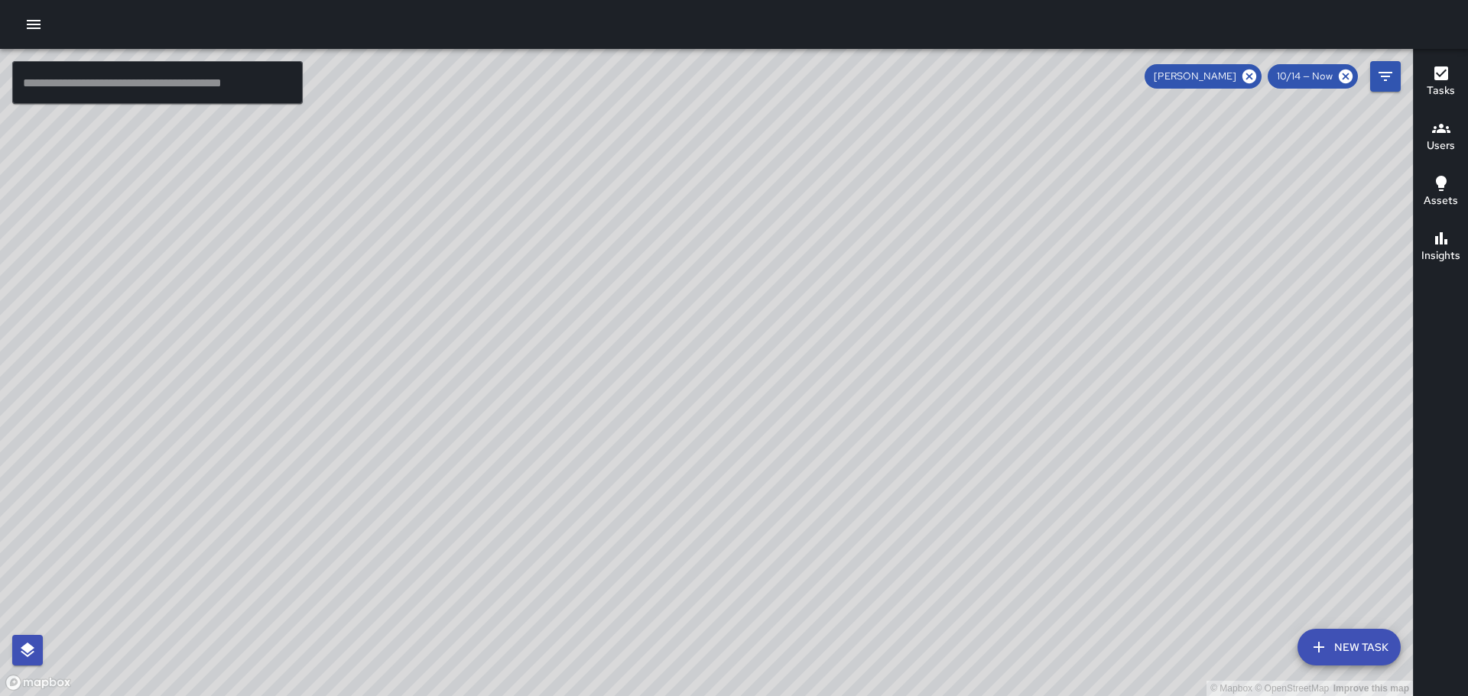
click at [634, 346] on div "© Mapbox © OpenStreetMap Improve this map" at bounding box center [706, 372] width 1413 height 647
drag, startPoint x: 587, startPoint y: 295, endPoint x: 532, endPoint y: 268, distance: 61.5
click at [541, 270] on div "© Mapbox © OpenStreetMap Improve this map" at bounding box center [706, 372] width 1413 height 647
